Goal: Transaction & Acquisition: Register for event/course

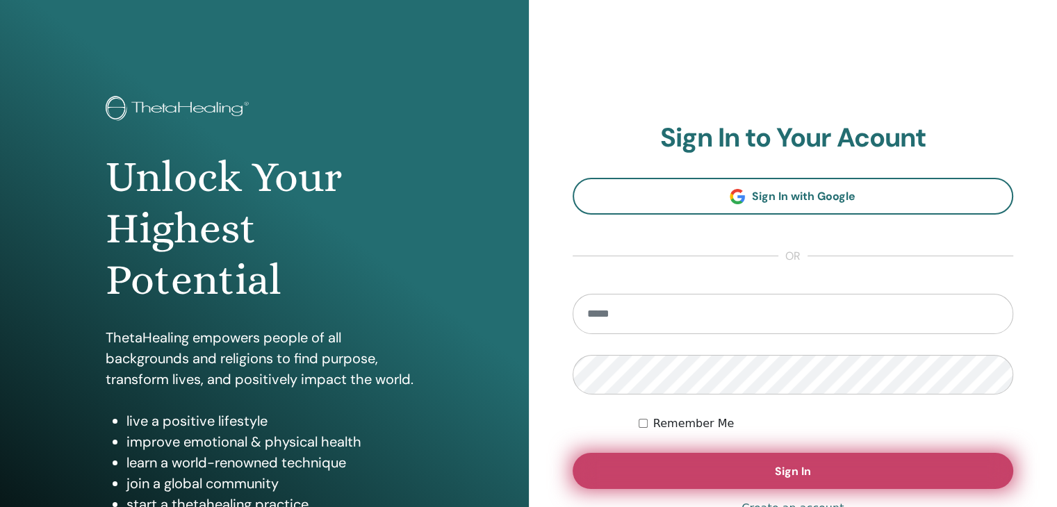
type input "**********"
click at [812, 473] on button "Sign In" at bounding box center [793, 471] width 441 height 36
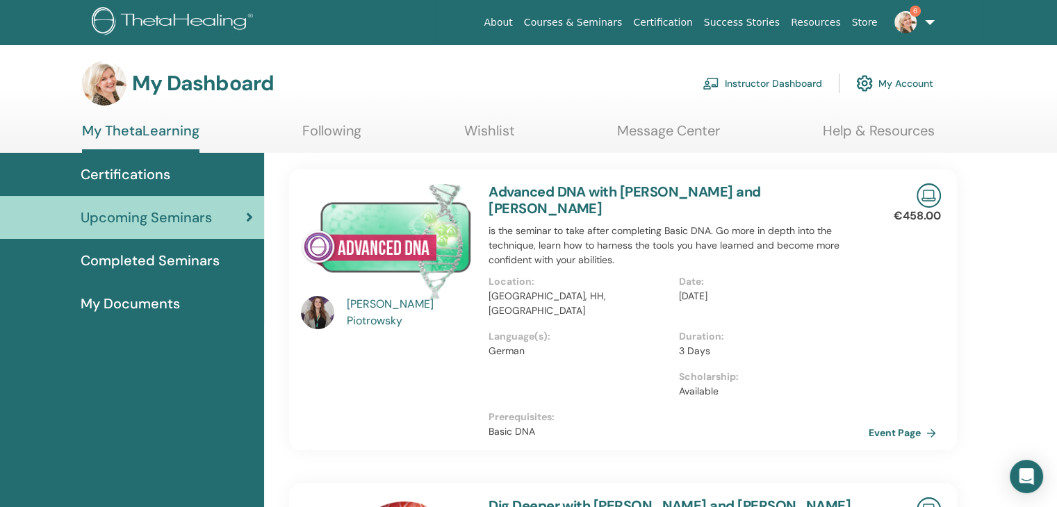
click at [628, 21] on link "Courses & Seminars" at bounding box center [574, 23] width 110 height 26
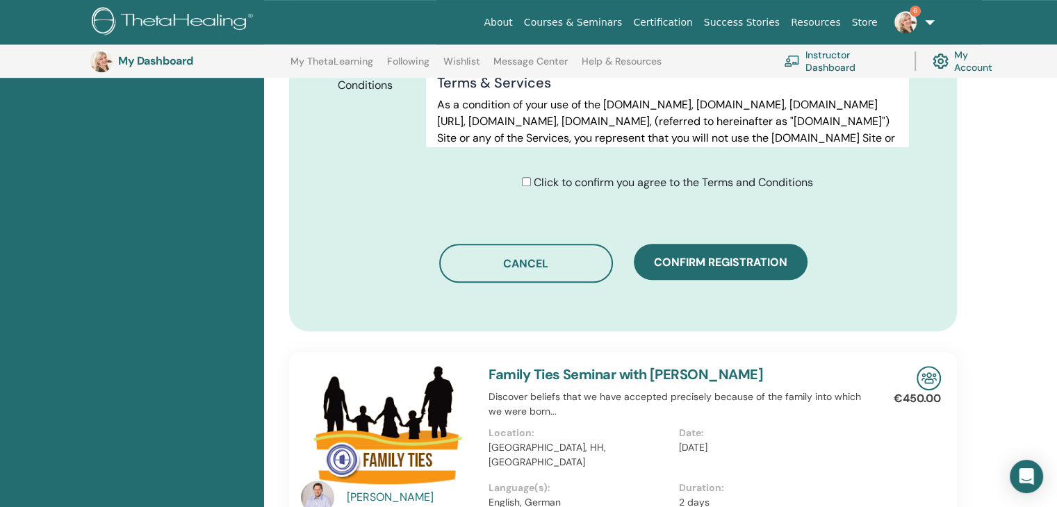
scroll to position [798, 0]
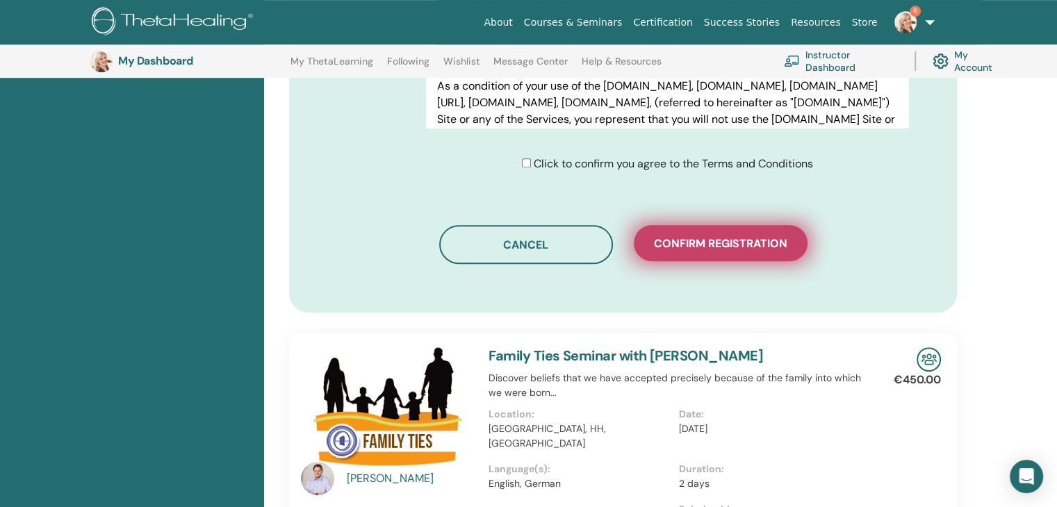
click at [742, 245] on span "Confirm registration" at bounding box center [720, 243] width 133 height 15
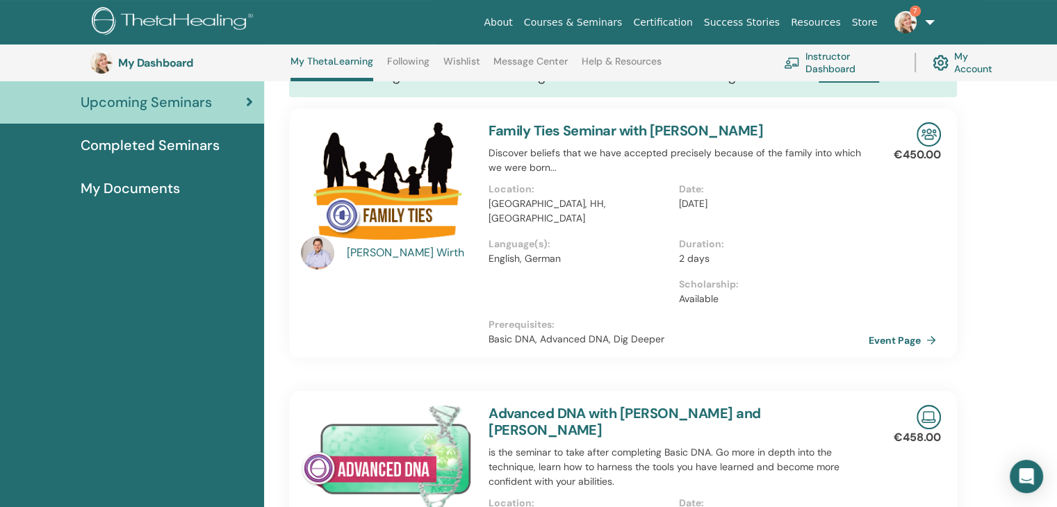
scroll to position [175, 0]
